Goal: Transaction & Acquisition: Purchase product/service

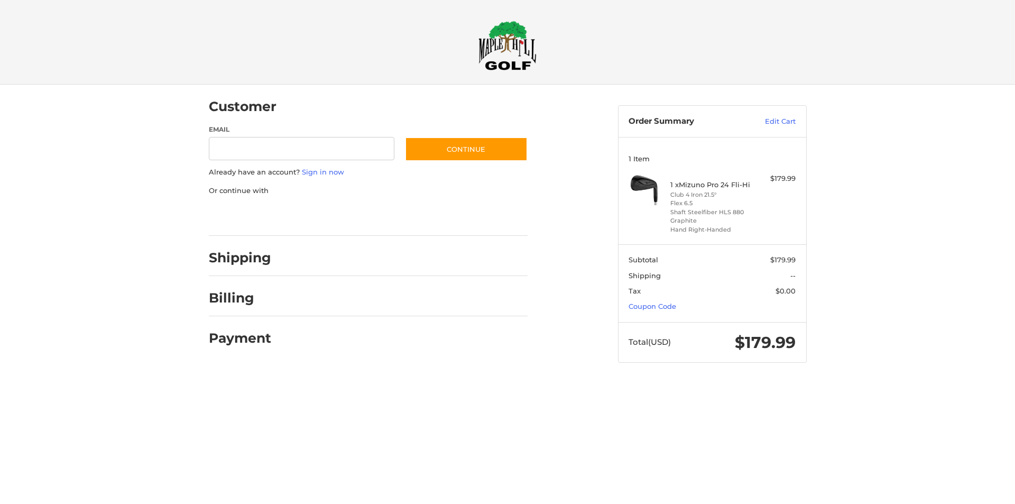
click at [989, 383] on div at bounding box center [507, 383] width 1015 height 0
click at [330, 149] on input "Email" at bounding box center [302, 149] width 186 height 24
type input "**********"
click at [438, 155] on button "Continue" at bounding box center [466, 149] width 123 height 24
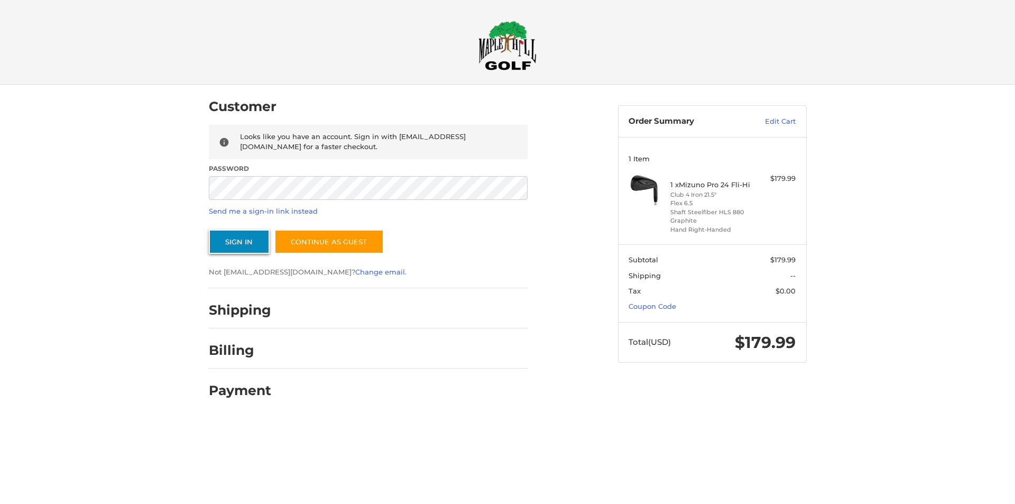
click at [248, 238] on button "Sign In" at bounding box center [239, 241] width 61 height 24
click at [248, 246] on button "Sign In" at bounding box center [239, 241] width 61 height 24
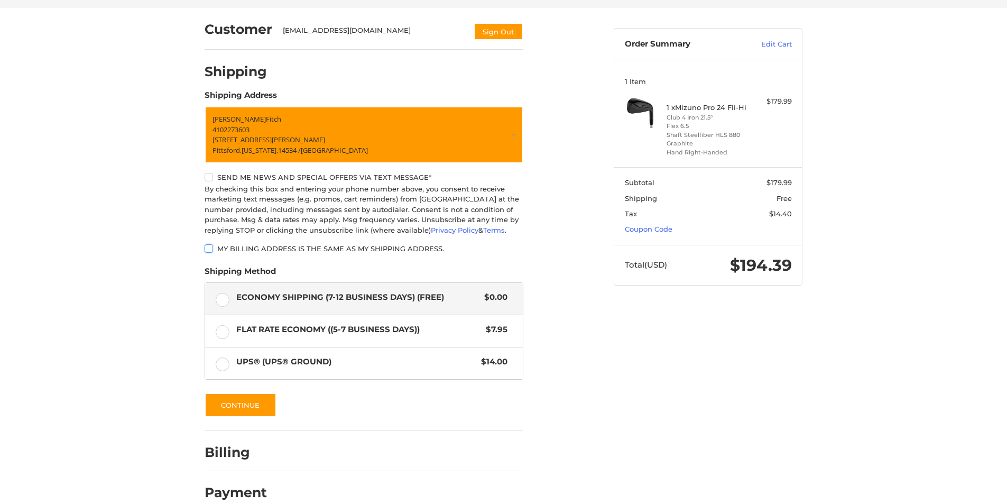
scroll to position [94, 0]
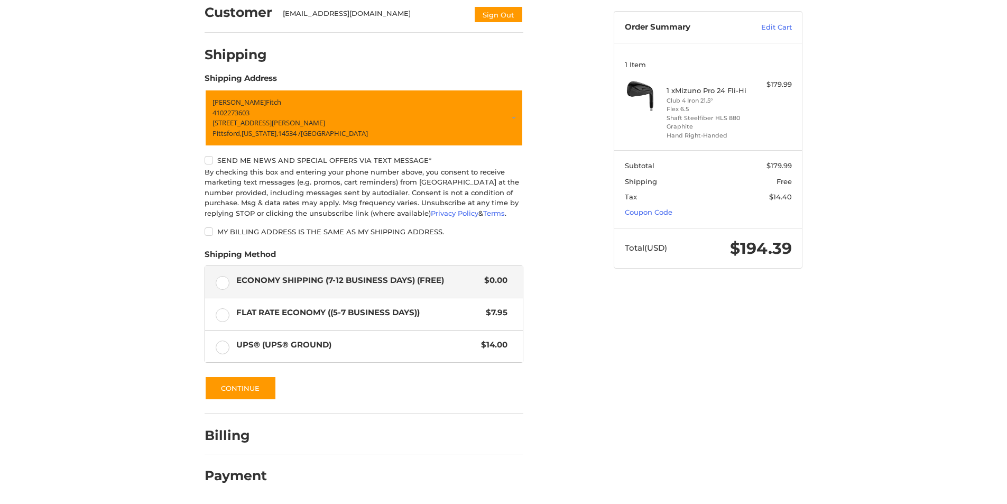
click at [653, 217] on section "Subtotal $179.99 Shipping Free Tax $14.40 Coupon Code" at bounding box center [708, 189] width 188 height 78
click at [653, 208] on link "Coupon Code" at bounding box center [649, 212] width 48 height 8
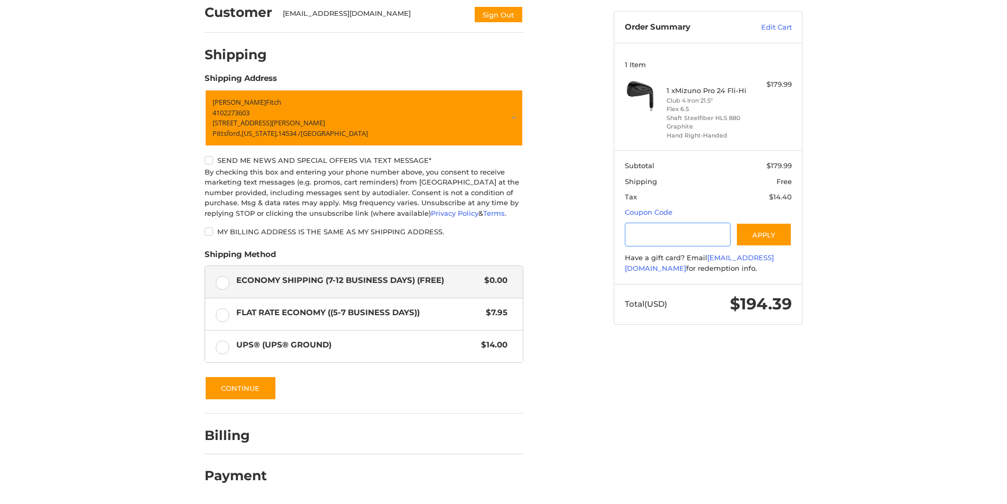
click at [665, 228] on input "Gift Certificate or Coupon Code" at bounding box center [678, 234] width 106 height 24
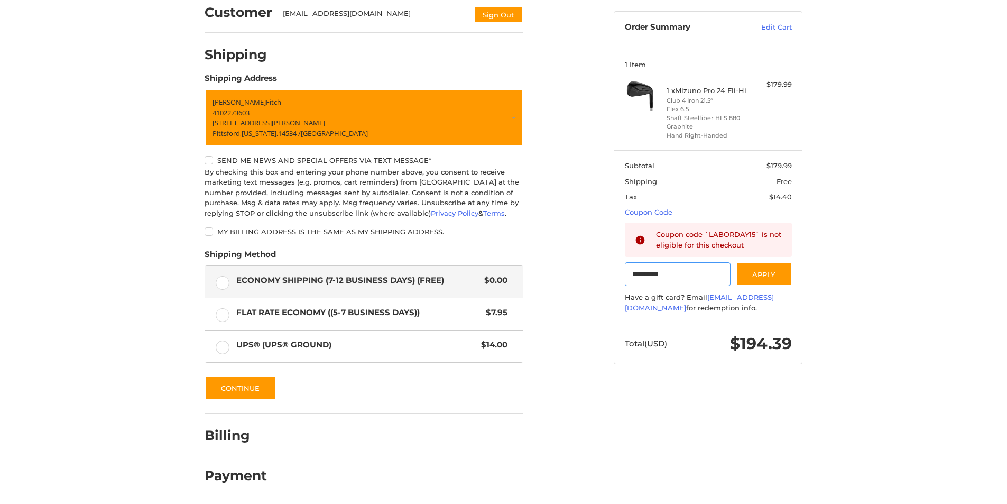
type input "**********"
click at [943, 229] on div "Customer [EMAIL_ADDRESS][DOMAIN_NAME] Sign Out Shipping Shipping Address [PERSO…" at bounding box center [503, 246] width 1007 height 513
